Goal: Find specific page/section

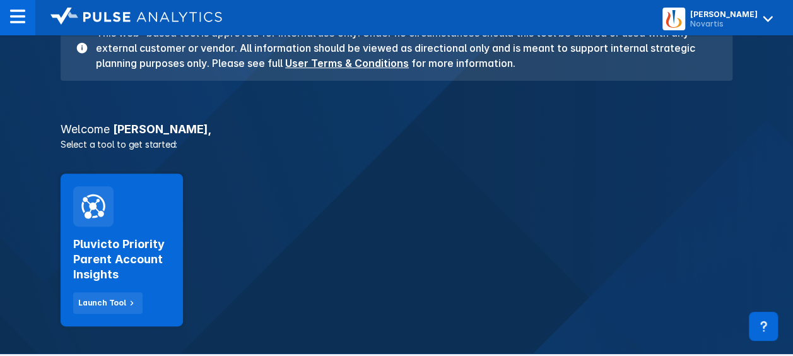
scroll to position [144, 0]
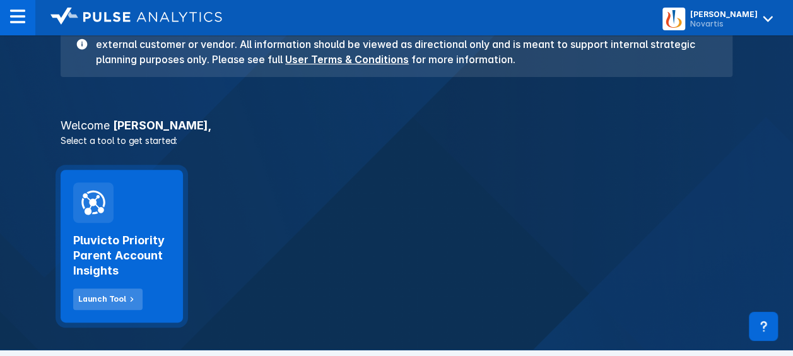
click at [121, 295] on div "Launch Tool" at bounding box center [102, 298] width 48 height 11
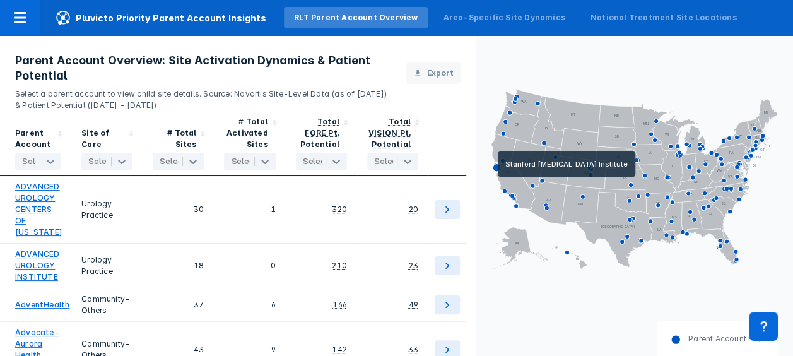
click at [496, 167] on icon at bounding box center [497, 167] width 8 height 8
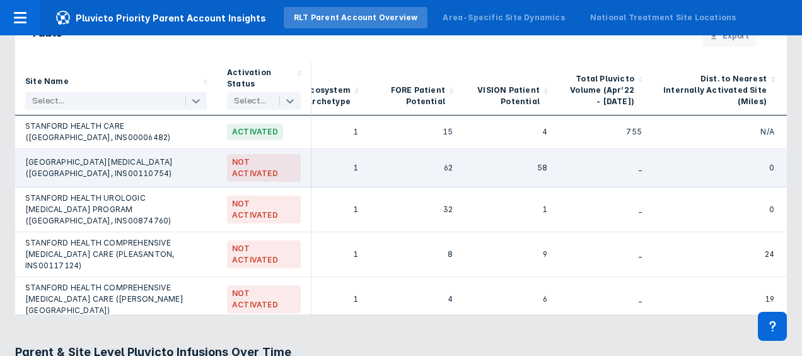
scroll to position [0, 130]
